Goal: Information Seeking & Learning: Learn about a topic

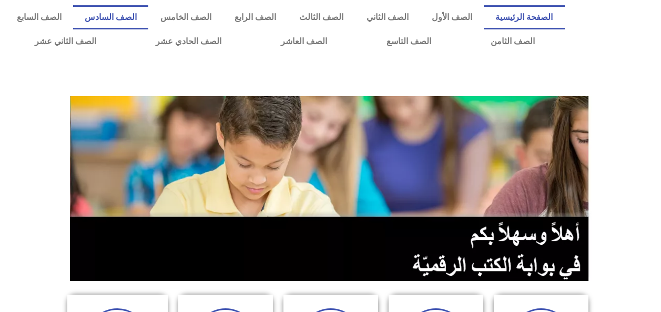
click at [148, 22] on link "الصف السادس" at bounding box center [110, 17] width 75 height 24
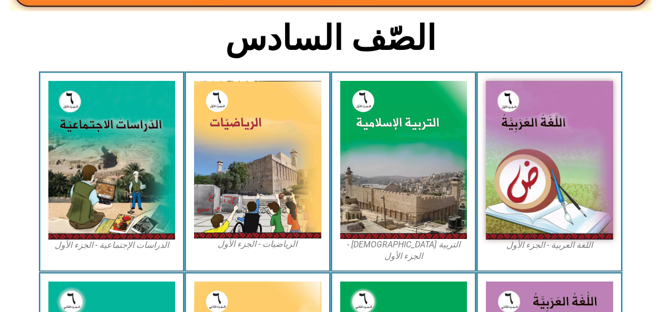
scroll to position [257, 0]
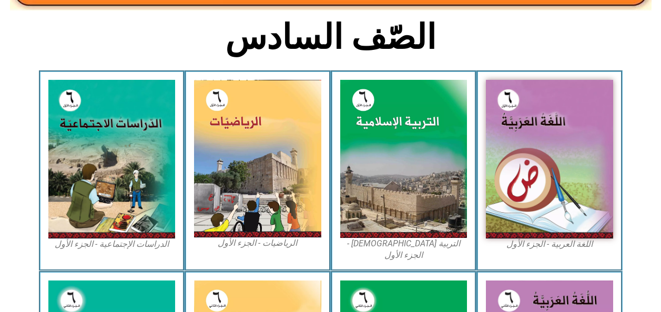
click at [532, 194] on img at bounding box center [549, 159] width 127 height 159
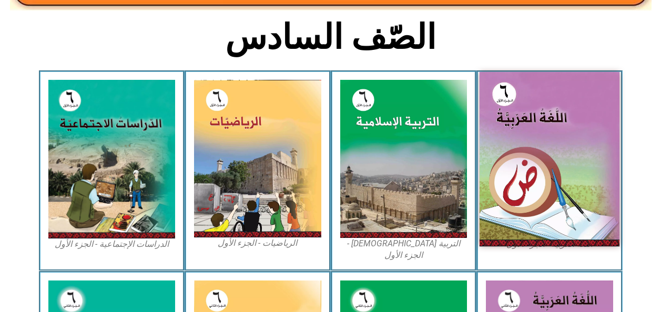
click at [522, 209] on img at bounding box center [549, 159] width 140 height 174
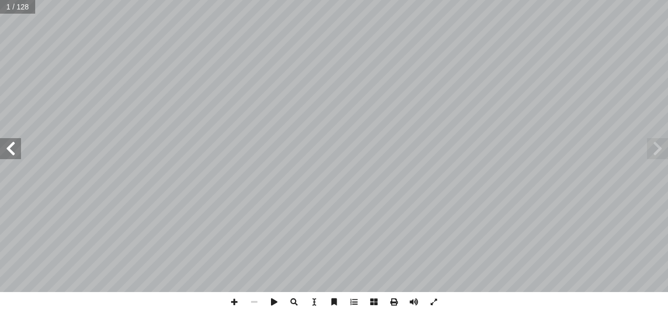
click at [14, 151] on span at bounding box center [10, 148] width 21 height 21
click at [7, 150] on span at bounding box center [10, 148] width 21 height 21
click at [2, 151] on span at bounding box center [10, 148] width 21 height 21
click at [657, 148] on span at bounding box center [657, 148] width 21 height 21
click at [658, 150] on span at bounding box center [657, 148] width 21 height 21
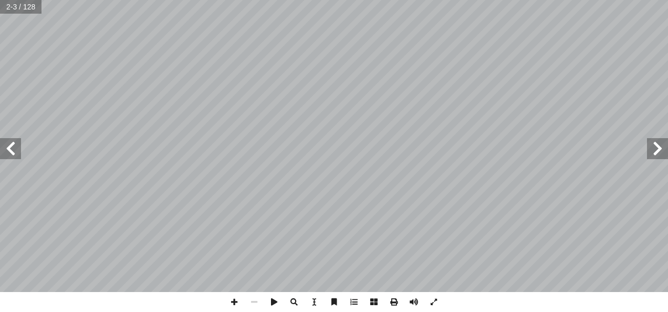
click at [11, 151] on span at bounding box center [10, 148] width 21 height 21
click at [15, 145] on span at bounding box center [10, 148] width 21 height 21
click at [6, 158] on span at bounding box center [10, 148] width 21 height 21
click at [13, 155] on span at bounding box center [10, 148] width 21 height 21
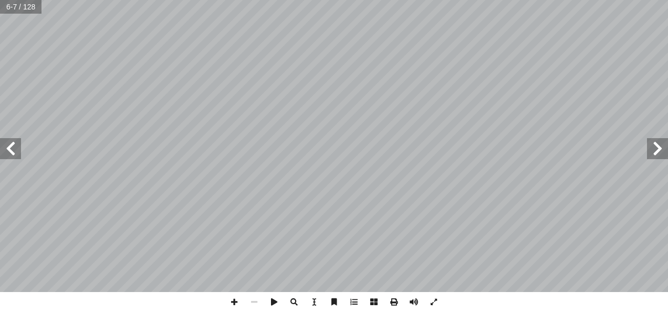
click at [14, 147] on span at bounding box center [10, 148] width 21 height 21
click at [11, 153] on span at bounding box center [10, 148] width 21 height 21
click at [13, 151] on span at bounding box center [10, 148] width 21 height 21
click at [12, 152] on span at bounding box center [10, 148] width 21 height 21
click at [6, 153] on span at bounding box center [10, 148] width 21 height 21
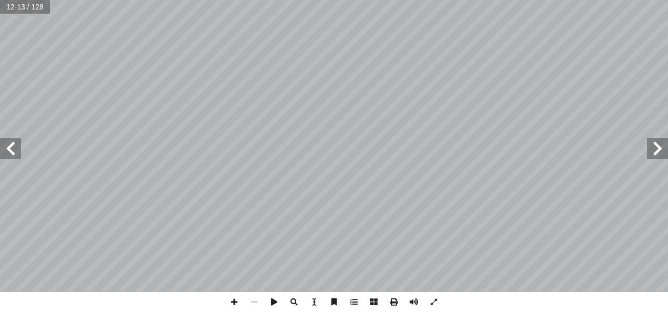
click at [6, 153] on span at bounding box center [10, 148] width 21 height 21
click at [12, 155] on span at bounding box center [10, 148] width 21 height 21
click at [12, 153] on span at bounding box center [10, 148] width 21 height 21
click at [14, 151] on span at bounding box center [10, 148] width 21 height 21
click at [15, 151] on span at bounding box center [10, 148] width 21 height 21
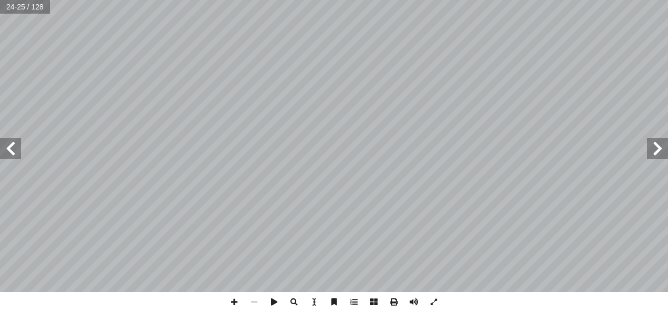
click at [1, 152] on span at bounding box center [10, 148] width 21 height 21
click at [14, 151] on span at bounding box center [10, 148] width 21 height 21
click at [11, 149] on span at bounding box center [10, 148] width 21 height 21
